Goal: Register for event/course

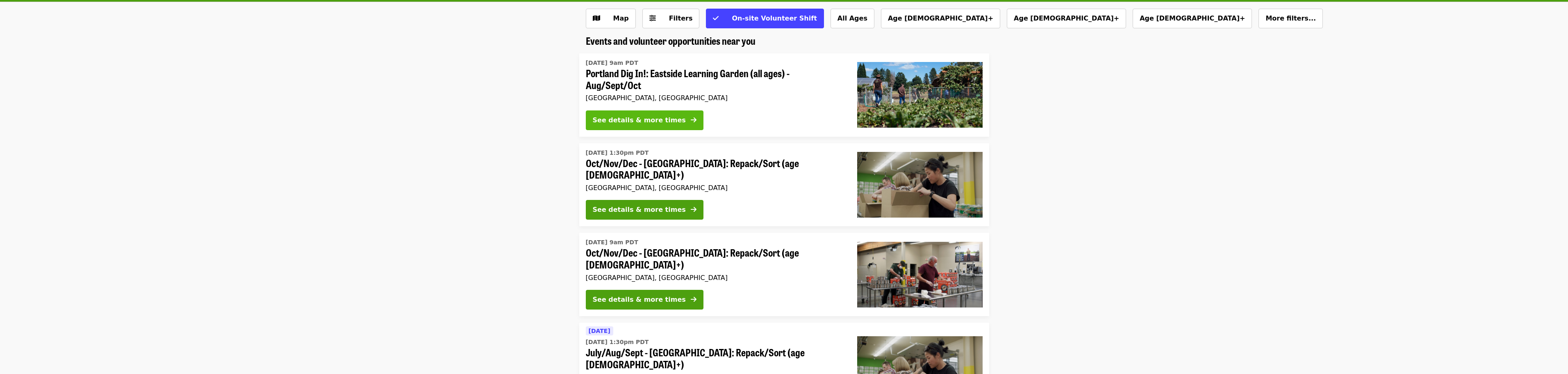
scroll to position [82, 0]
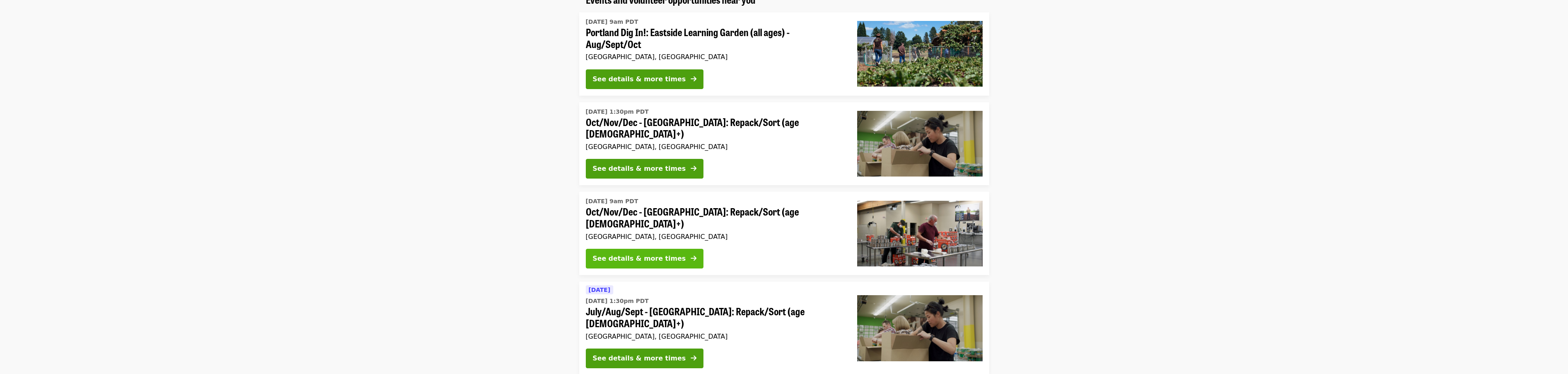
click at [642, 253] on div "See details & more times" at bounding box center [639, 258] width 93 height 10
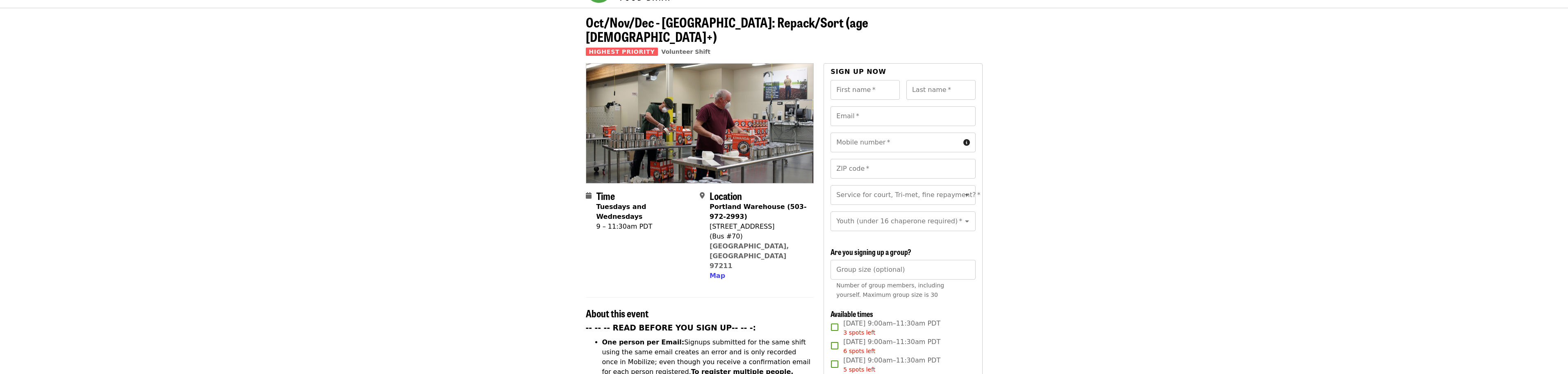
scroll to position [41, 0]
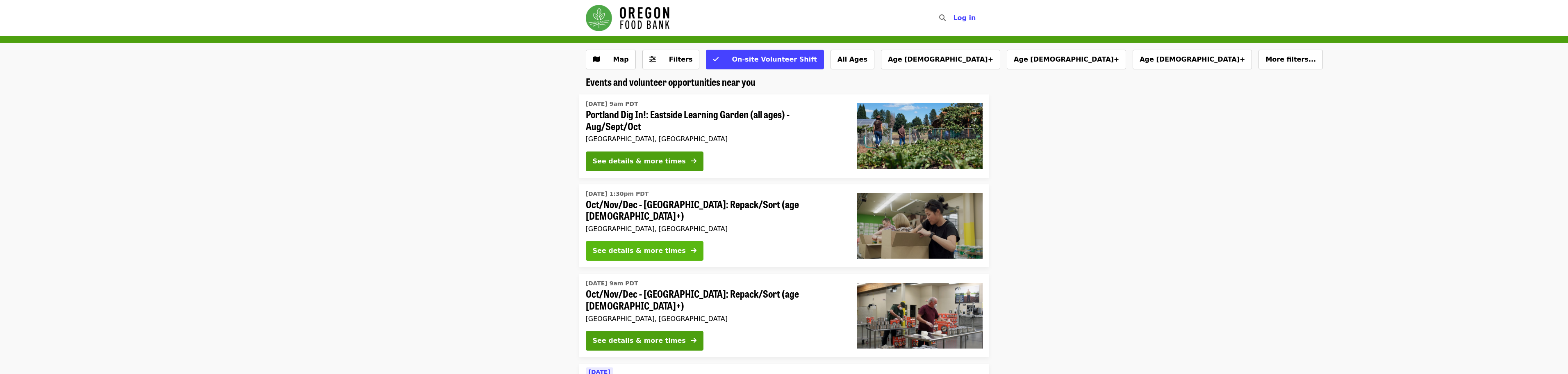
click at [663, 250] on div "See details & more times" at bounding box center [639, 250] width 93 height 10
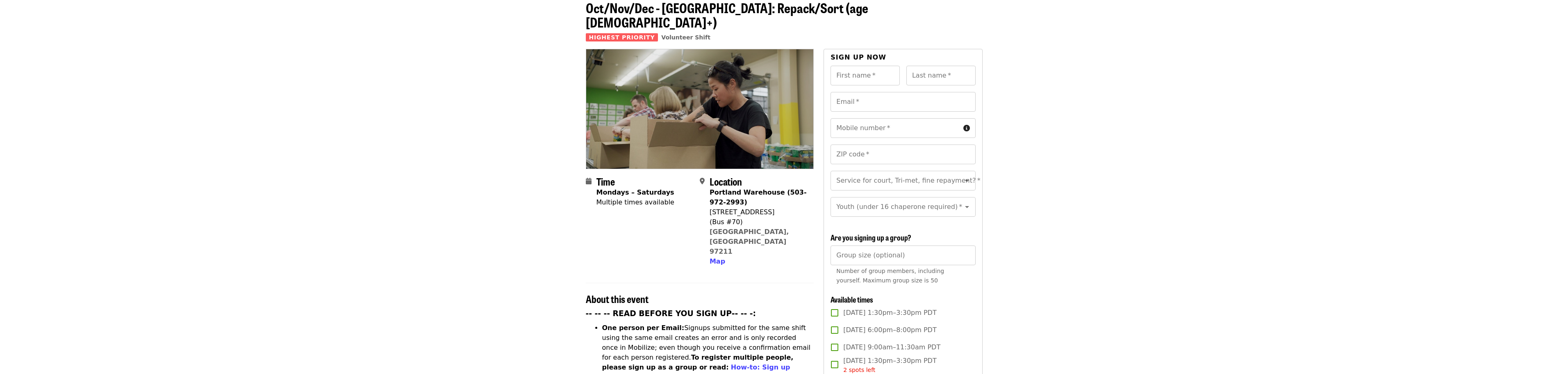
scroll to position [41, 0]
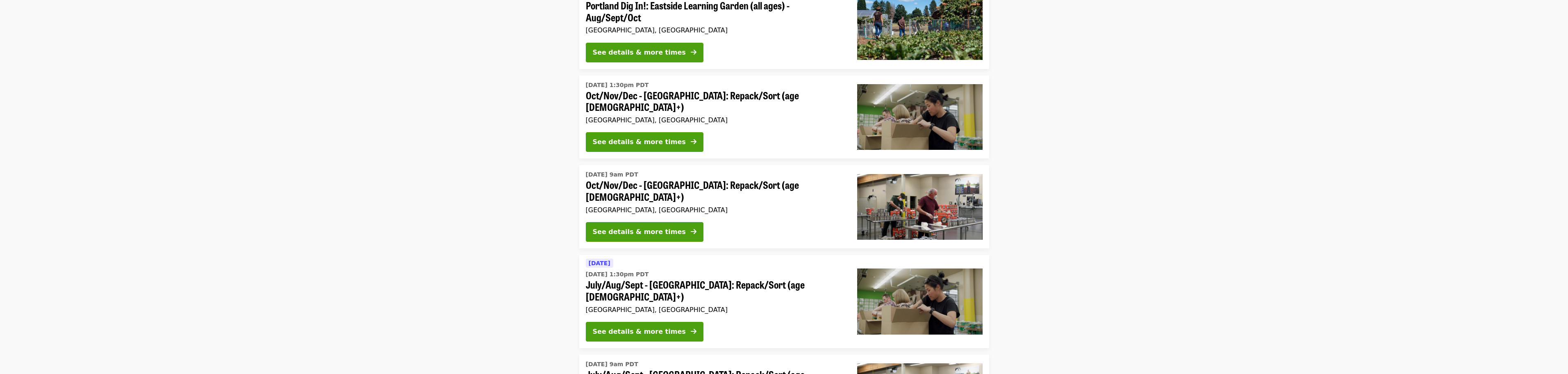
scroll to position [123, 0]
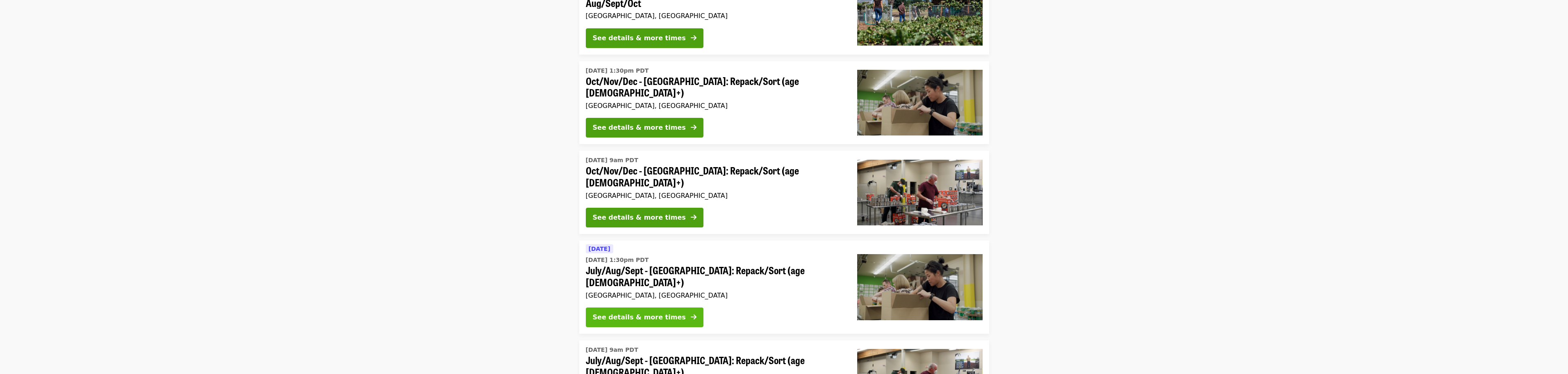
click at [630, 312] on div "See details & more times" at bounding box center [639, 317] width 93 height 10
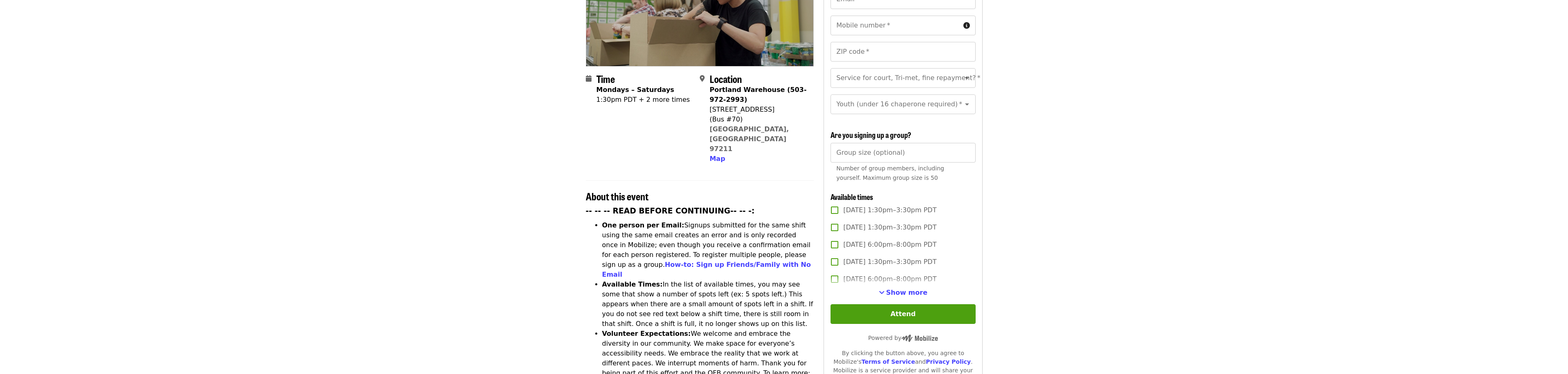
scroll to position [164, 0]
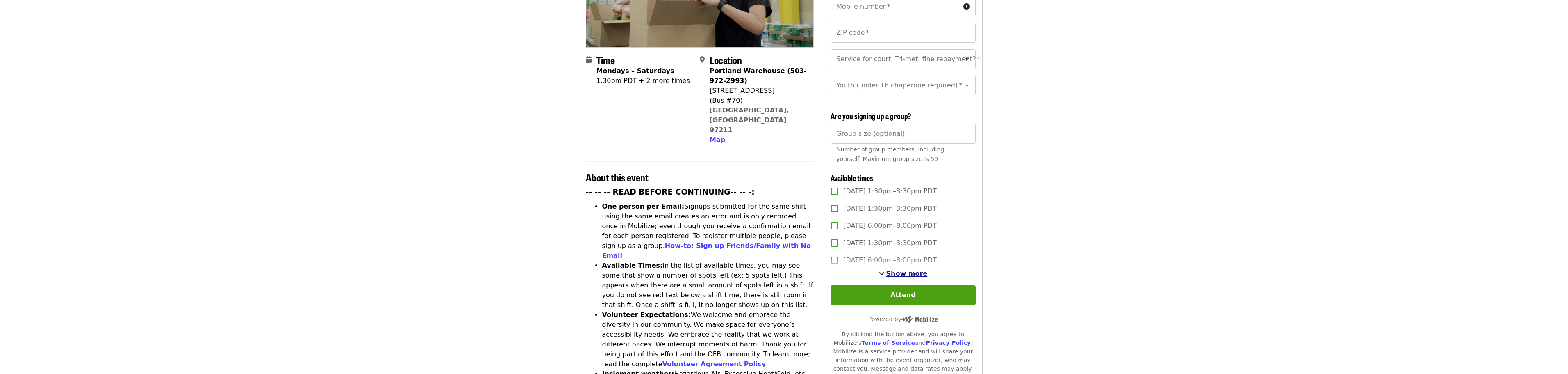
click at [890, 271] on span "Show more" at bounding box center [907, 273] width 41 height 8
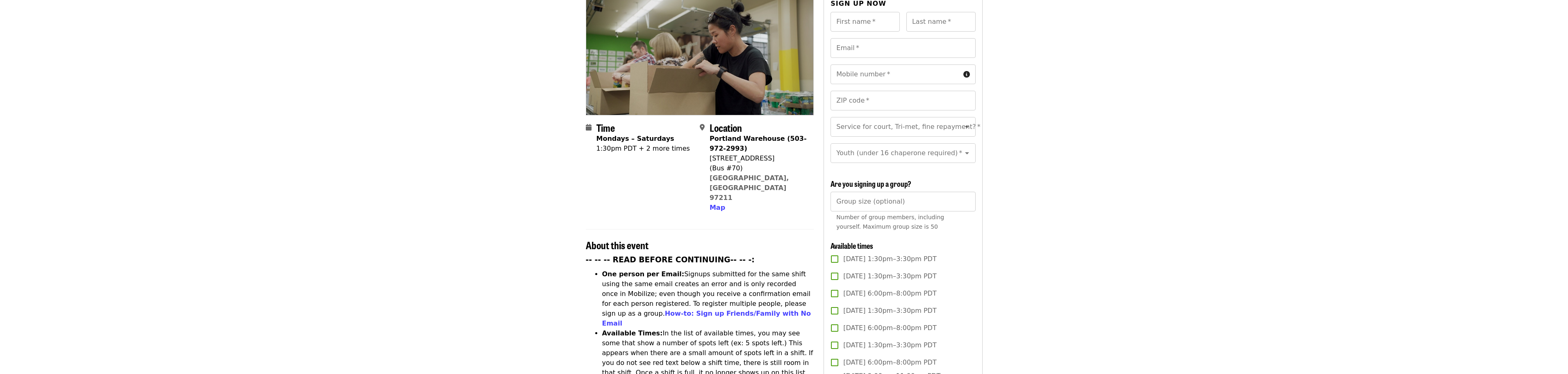
scroll to position [82, 0]
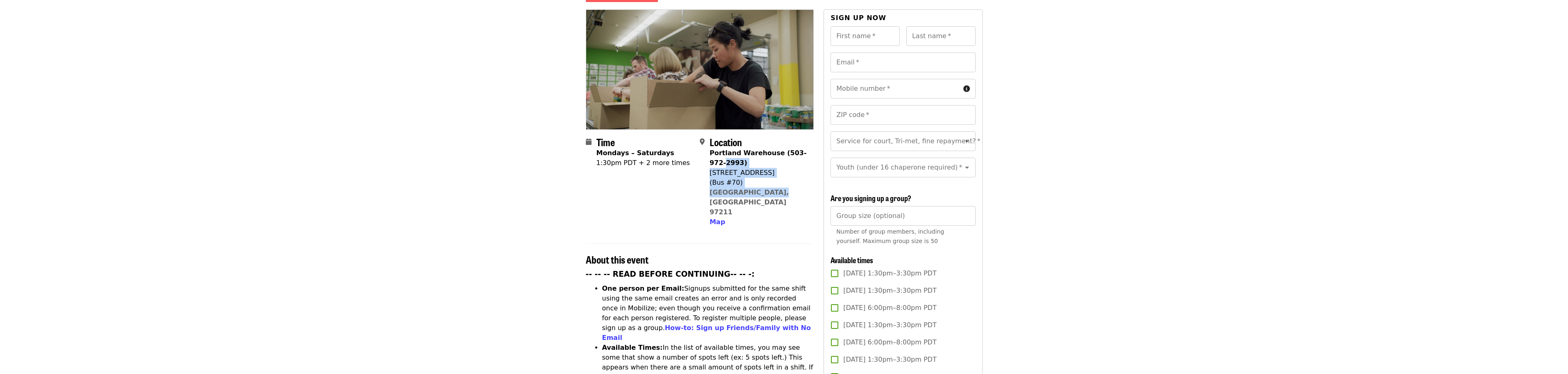
drag, startPoint x: 768, startPoint y: 178, endPoint x: 710, endPoint y: 153, distance: 63.2
click at [710, 153] on div "Portland Warehouse (503-972-2993) 7900 NE 33rd Dr (Bus #70) Portland, OR 97211 …" at bounding box center [758, 187] width 97 height 79
click at [706, 158] on span at bounding box center [705, 182] width 10 height 90
drag, startPoint x: 706, startPoint y: 158, endPoint x: 735, endPoint y: 165, distance: 29.8
click at [735, 165] on div "Location Portland Warehouse (503-972-2993) 7900 NE 33rd Dr (Bus #70) Portland, …" at bounding box center [754, 182] width 107 height 91
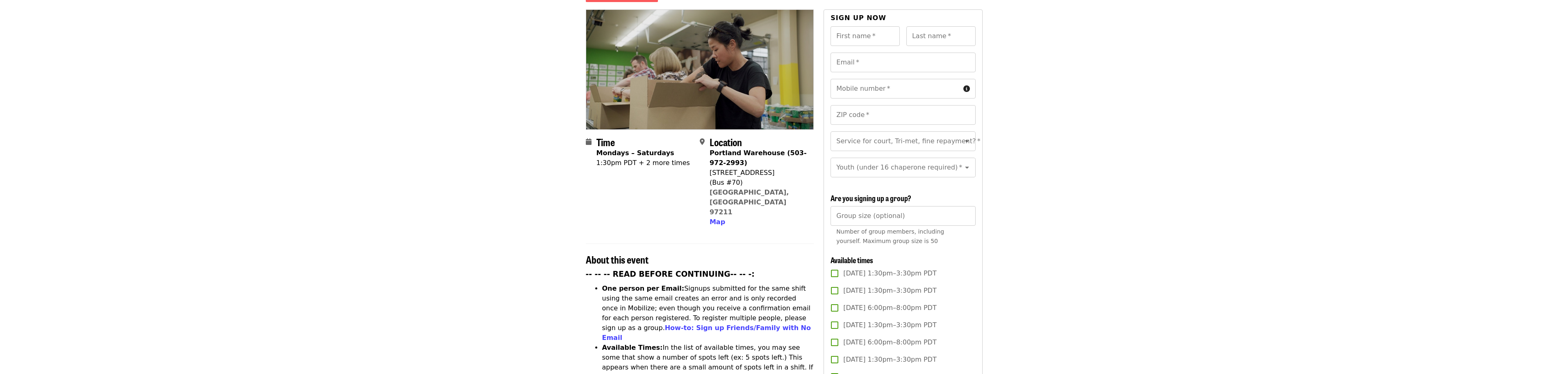
click at [696, 159] on section "Time Mondays – Saturdays 1:30pm PDT + 2 more times Location Portland Warehouse …" at bounding box center [699, 185] width 228 height 97
drag, startPoint x: 707, startPoint y: 160, endPoint x: 774, endPoint y: 179, distance: 69.6
click at [774, 179] on div "Location Portland Warehouse (503-972-2993) 7900 NE 33rd Dr (Bus #70) Portland, …" at bounding box center [754, 182] width 107 height 91
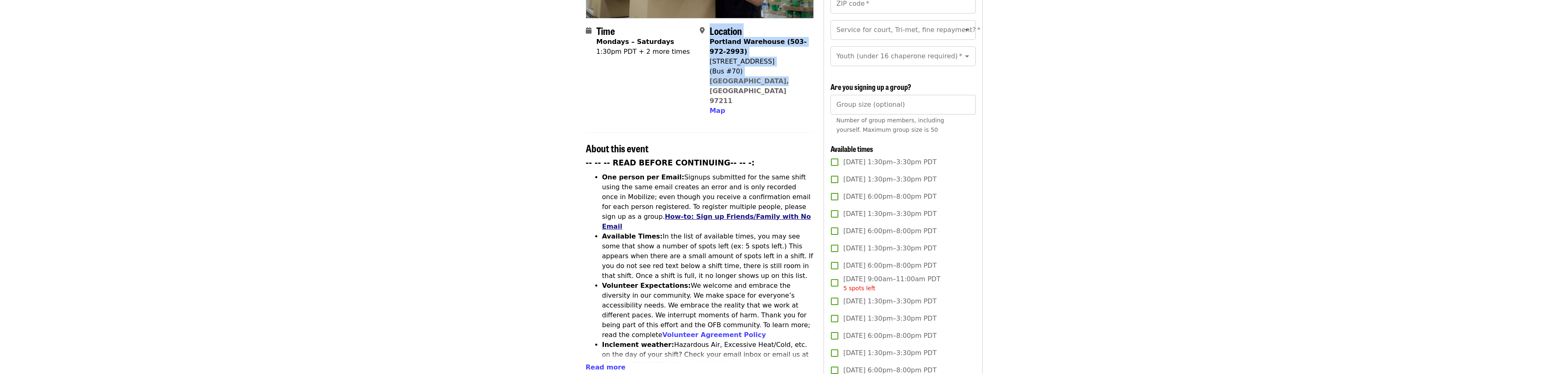
scroll to position [205, 0]
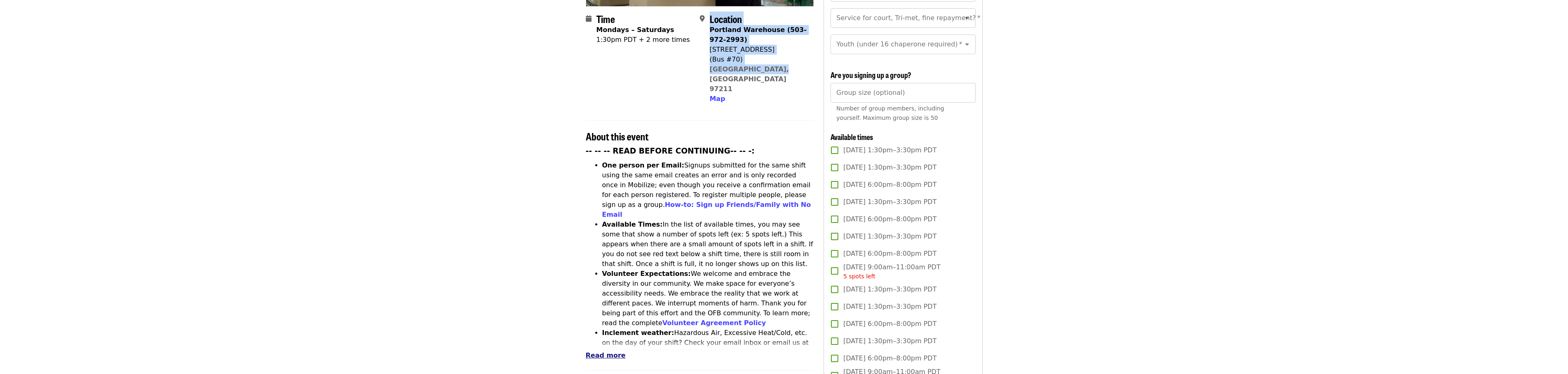
click at [607, 351] on span "Read more" at bounding box center [605, 355] width 40 height 8
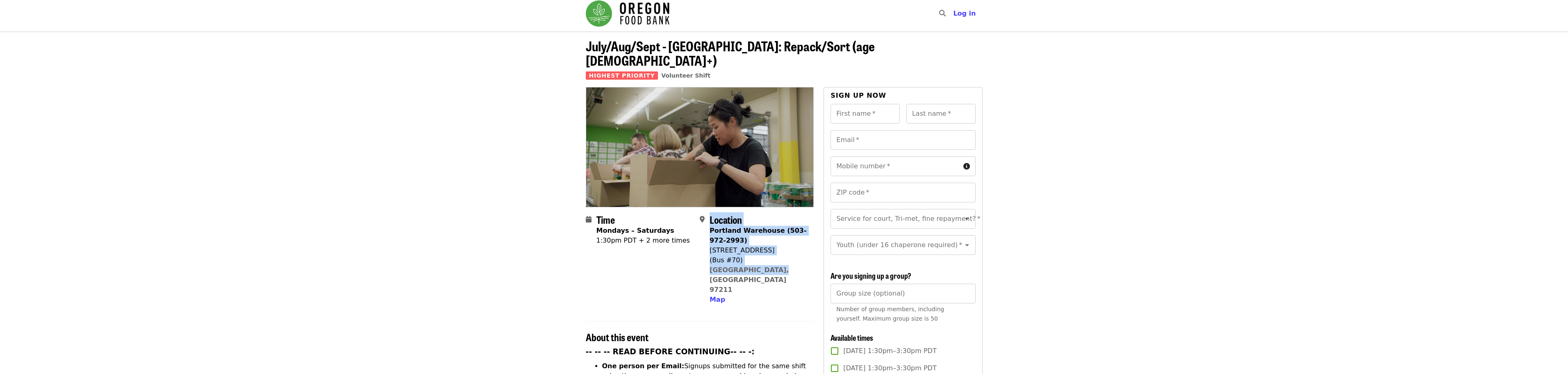
scroll to position [0, 0]
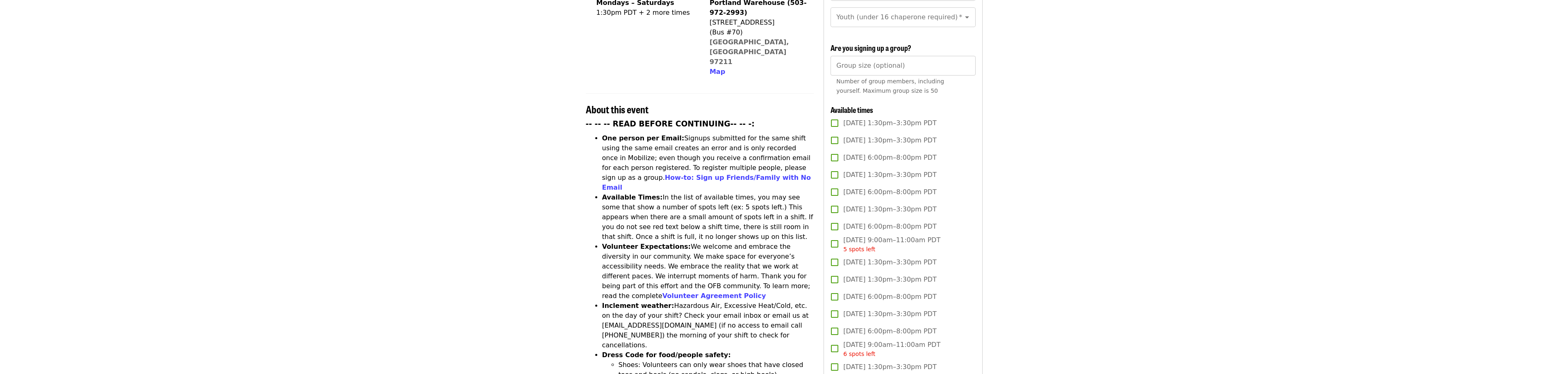
scroll to position [246, 0]
